Goal: Task Accomplishment & Management: Manage account settings

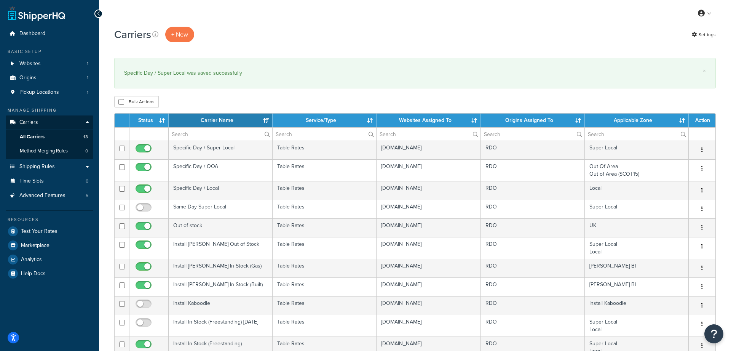
select select "15"
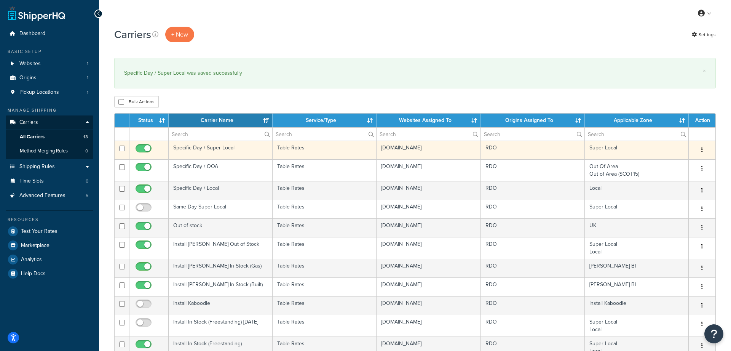
click at [214, 149] on td "Specific Day / Super Local" at bounding box center [221, 149] width 104 height 19
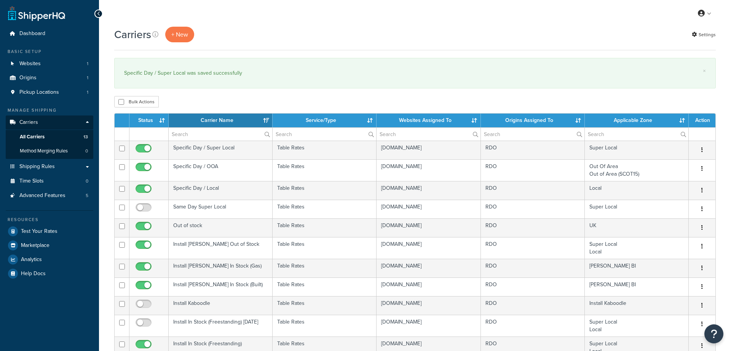
select select "15"
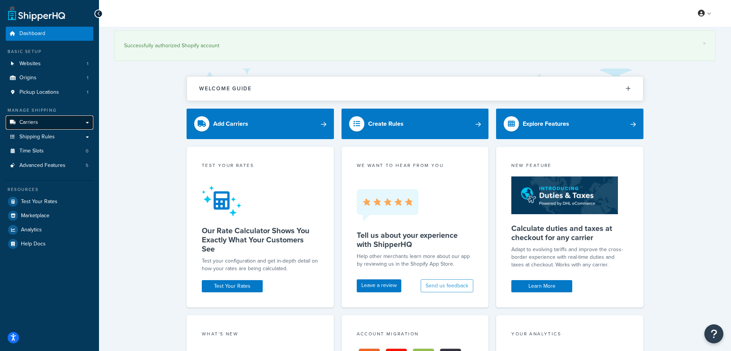
click at [38, 122] on link "Carriers" at bounding box center [50, 122] width 88 height 14
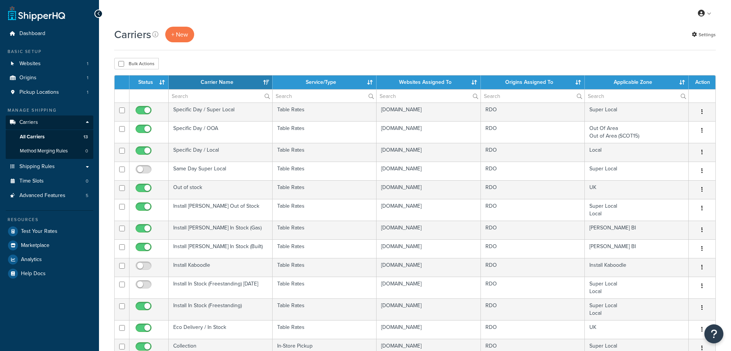
select select "15"
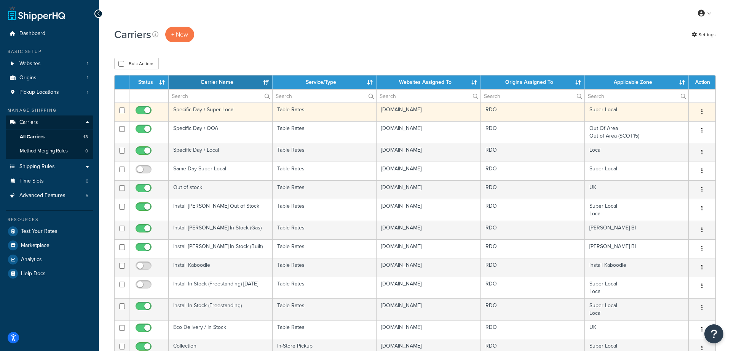
click at [212, 110] on td "Specific Day / Super Local" at bounding box center [221, 111] width 104 height 19
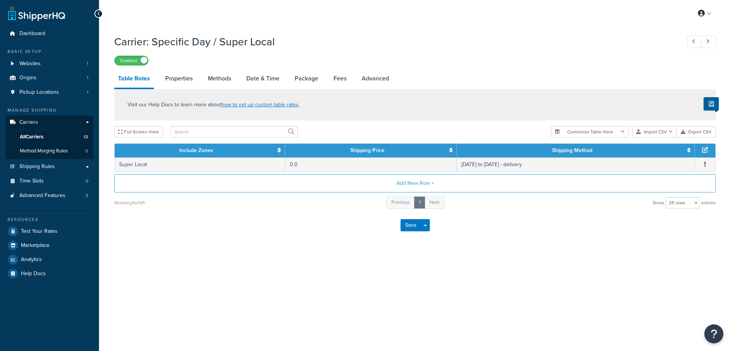
select select "25"
click at [271, 77] on link "Date & Time" at bounding box center [262, 78] width 41 height 18
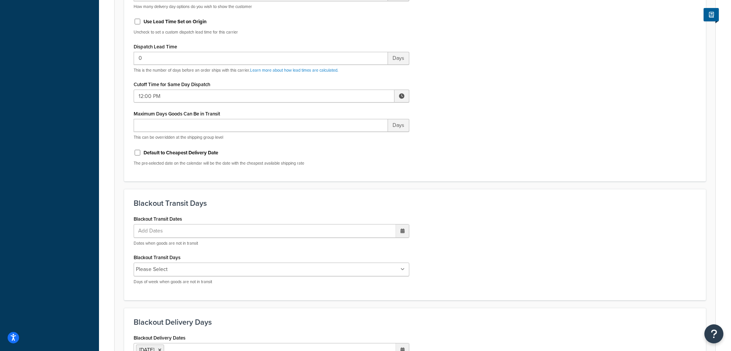
scroll to position [543, 0]
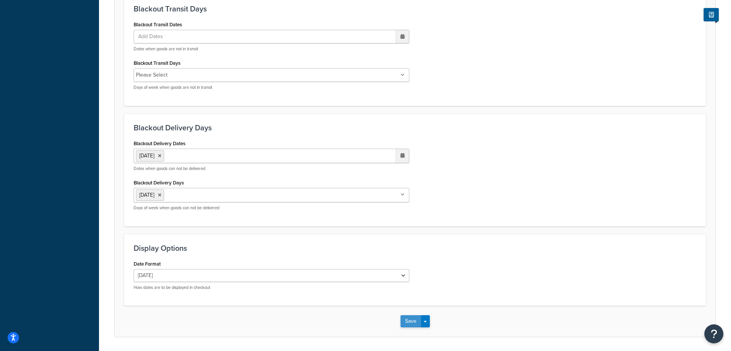
click at [406, 320] on button "Save" at bounding box center [410, 321] width 21 height 12
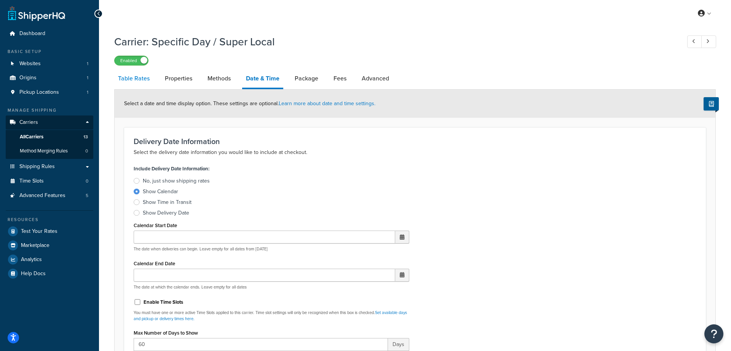
click at [143, 79] on link "Table Rates" at bounding box center [133, 78] width 39 height 18
select select "25"
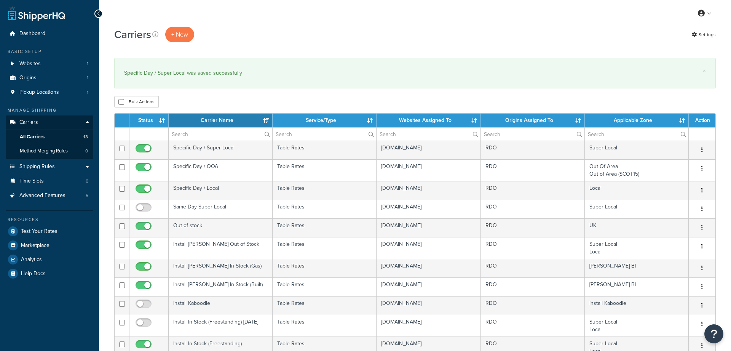
select select "15"
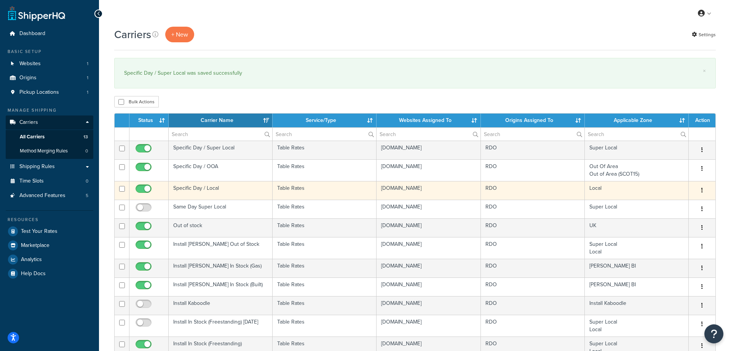
click at [196, 186] on td "Specific Day / Local" at bounding box center [221, 190] width 104 height 19
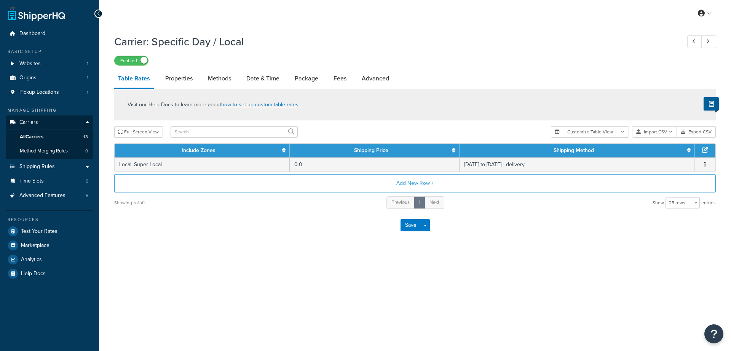
select select "25"
click at [269, 76] on link "Date & Time" at bounding box center [262, 78] width 41 height 18
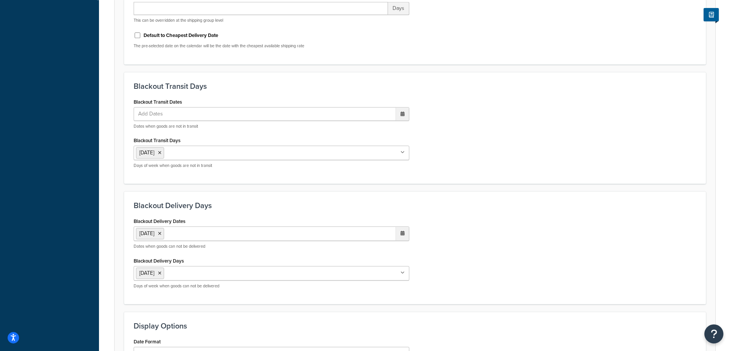
scroll to position [505, 0]
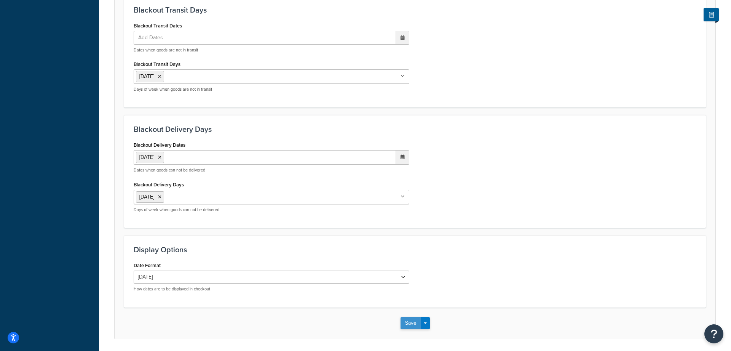
click at [419, 324] on button "Save" at bounding box center [410, 323] width 21 height 12
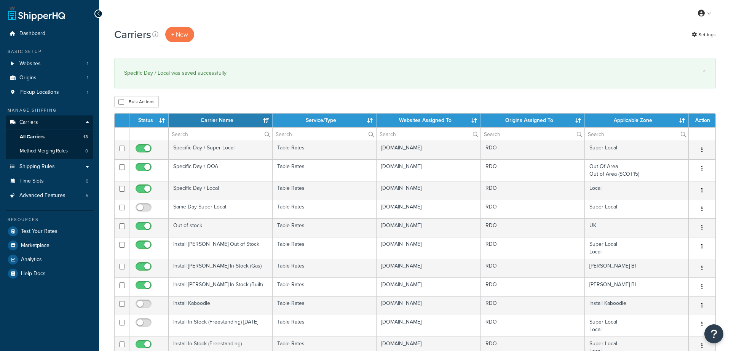
select select "15"
